Goal: Information Seeking & Learning: Learn about a topic

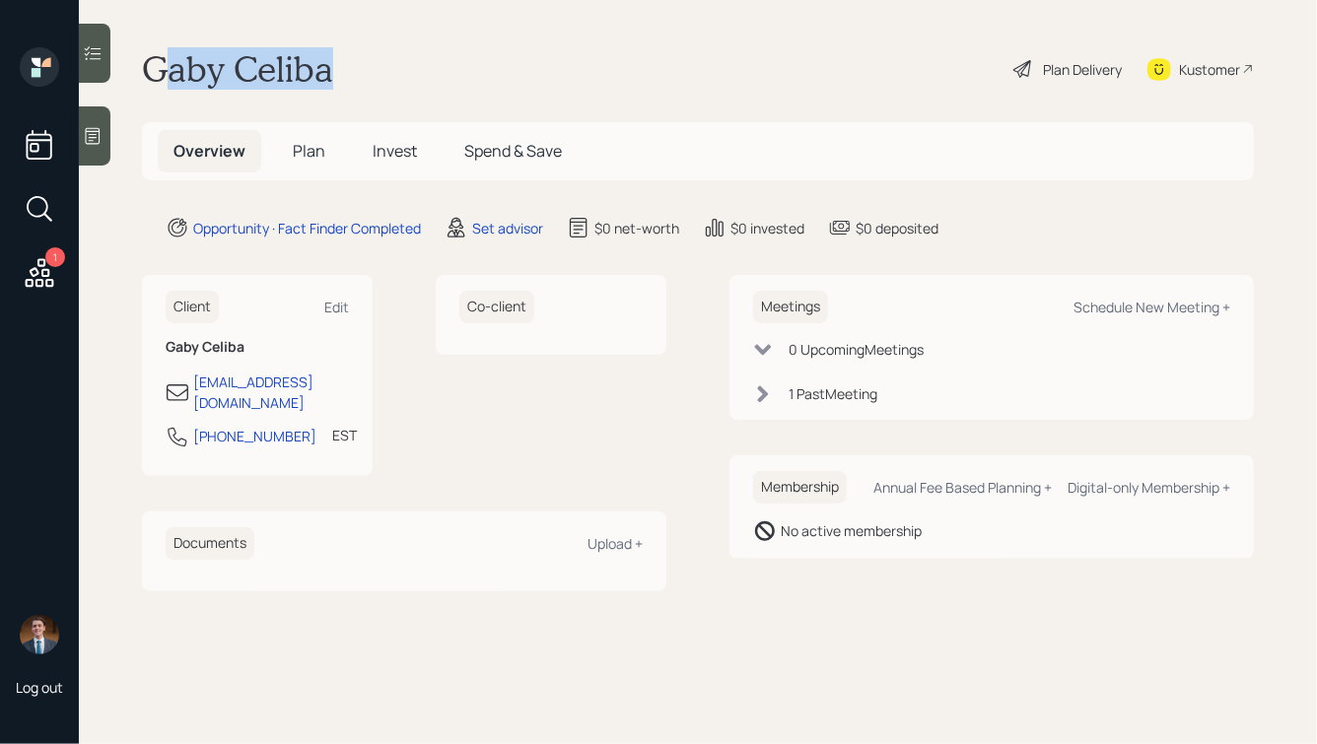
drag, startPoint x: 330, startPoint y: 74, endPoint x: 165, endPoint y: 57, distance: 166.4
click at [165, 57] on h1 "Gaby Celiba" at bounding box center [237, 68] width 191 height 43
click at [96, 138] on icon at bounding box center [93, 136] width 20 height 20
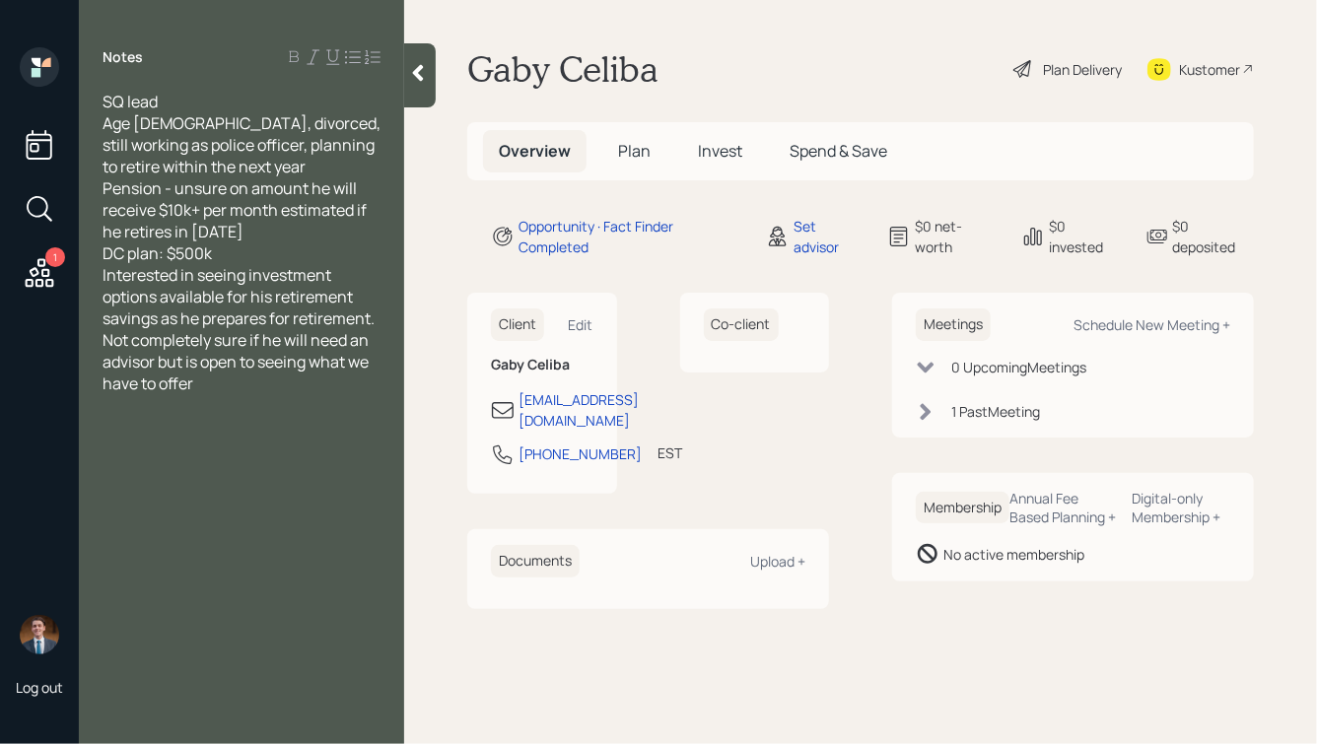
click at [195, 123] on span "SQ lead Age [DEMOGRAPHIC_DATA], divorced, still working as police officer, plan…" at bounding box center [242, 243] width 281 height 304
click at [211, 164] on div "SQ lead Age [DEMOGRAPHIC_DATA], divorced, still working as police officer, plan…" at bounding box center [241, 243] width 278 height 304
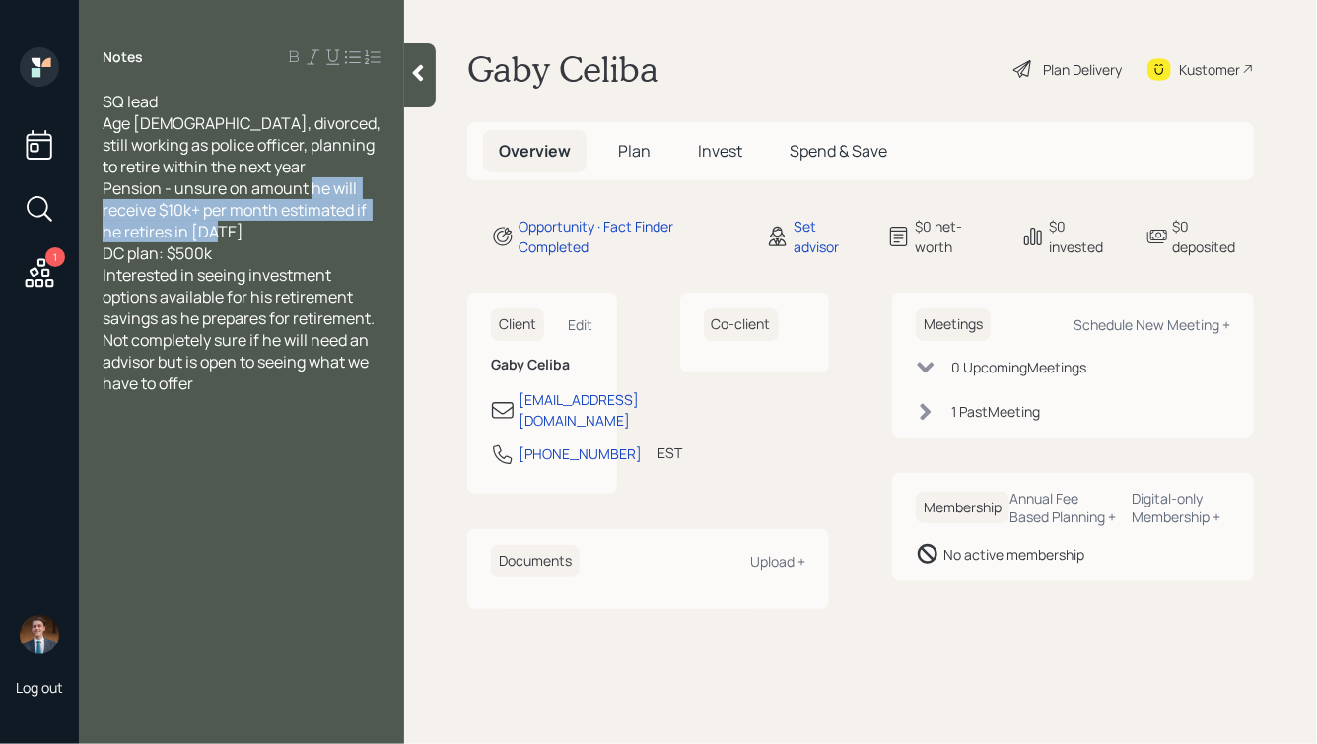
drag, startPoint x: 238, startPoint y: 257, endPoint x: 155, endPoint y: 200, distance: 101.4
click at [155, 201] on div "SQ lead Age [DEMOGRAPHIC_DATA], divorced, still working as police officer, plan…" at bounding box center [241, 243] width 278 height 304
click at [155, 200] on span "SQ lead Age [DEMOGRAPHIC_DATA], divorced, still working as police officer, plan…" at bounding box center [242, 243] width 281 height 304
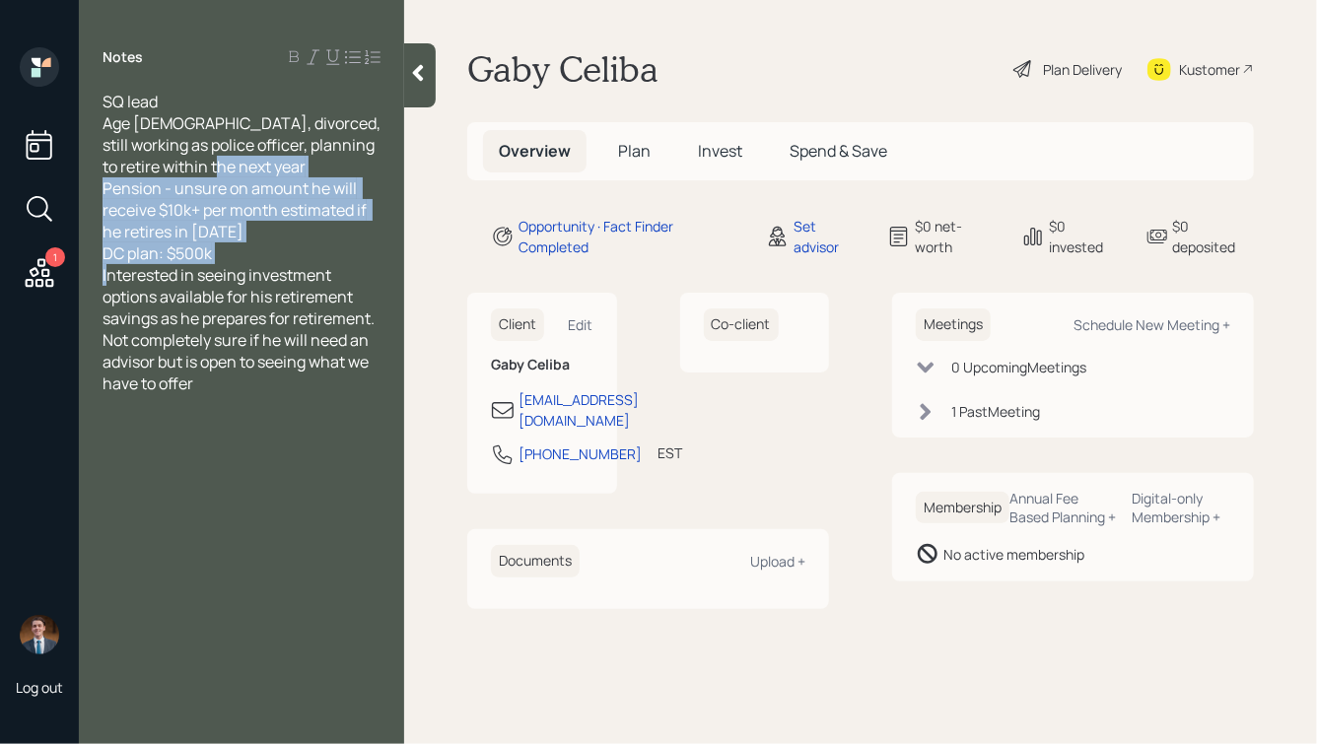
drag, startPoint x: 236, startPoint y: 268, endPoint x: 120, endPoint y: 191, distance: 138.6
click at [120, 191] on span "SQ lead Age [DEMOGRAPHIC_DATA], divorced, still working as police officer, plan…" at bounding box center [242, 243] width 281 height 304
click at [205, 234] on span "SQ lead Age [DEMOGRAPHIC_DATA], divorced, still working as police officer, plan…" at bounding box center [242, 243] width 281 height 304
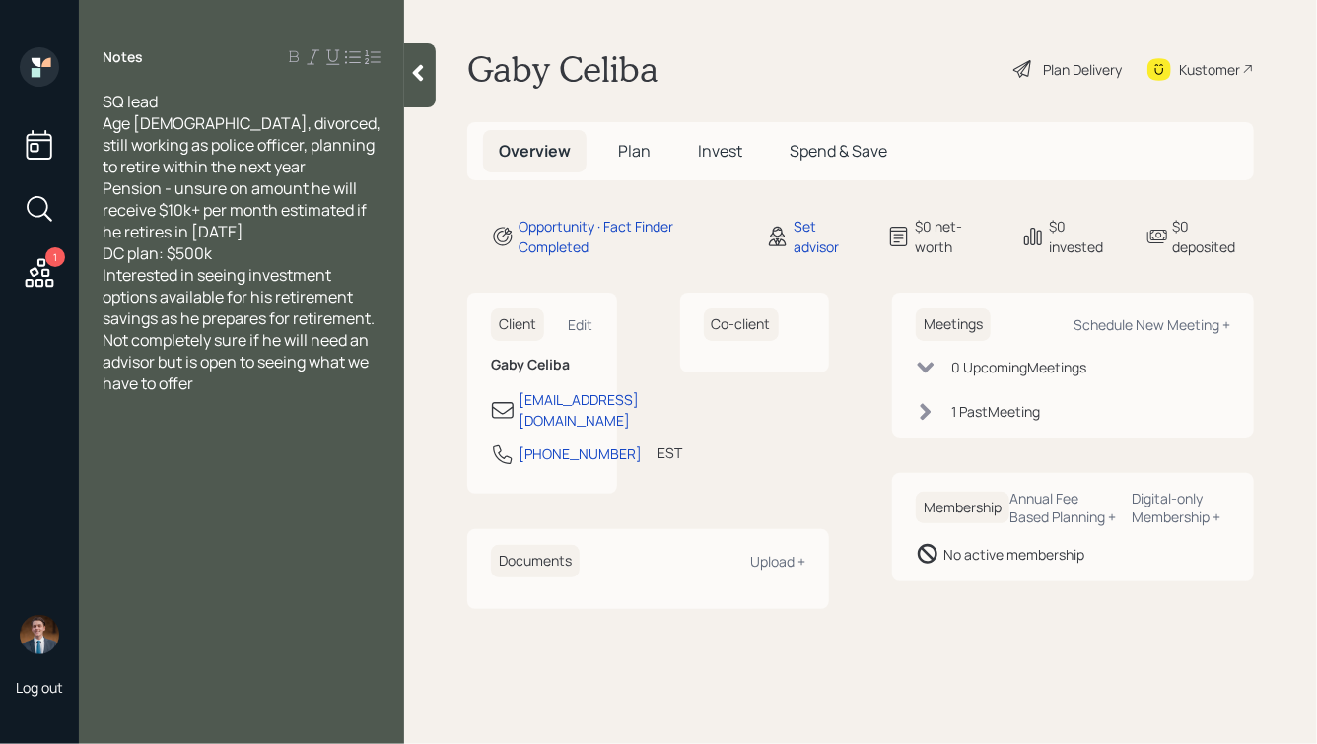
click at [377, 388] on span "Interested in seeing investment options available for his retirement savings as…" at bounding box center [239, 329] width 275 height 130
click at [202, 351] on div at bounding box center [241, 340] width 278 height 22
